Goal: Transaction & Acquisition: Book appointment/travel/reservation

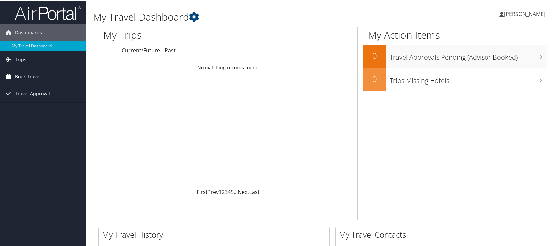
click at [31, 76] on span "Book Travel" at bounding box center [28, 76] width 26 height 17
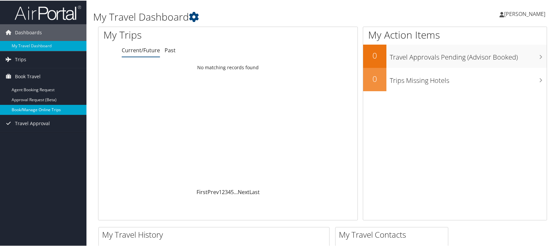
click at [30, 111] on link "Book/Manage Online Trips" at bounding box center [43, 109] width 86 height 10
